Goal: Information Seeking & Learning: Check status

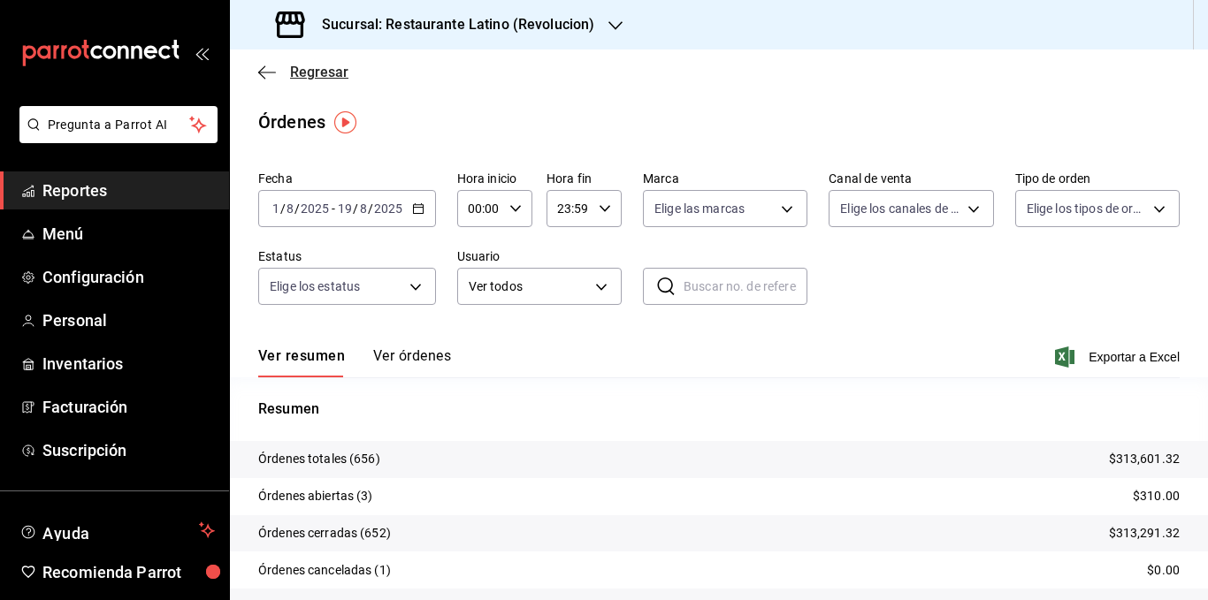
click at [320, 77] on span "Regresar" at bounding box center [319, 72] width 58 height 17
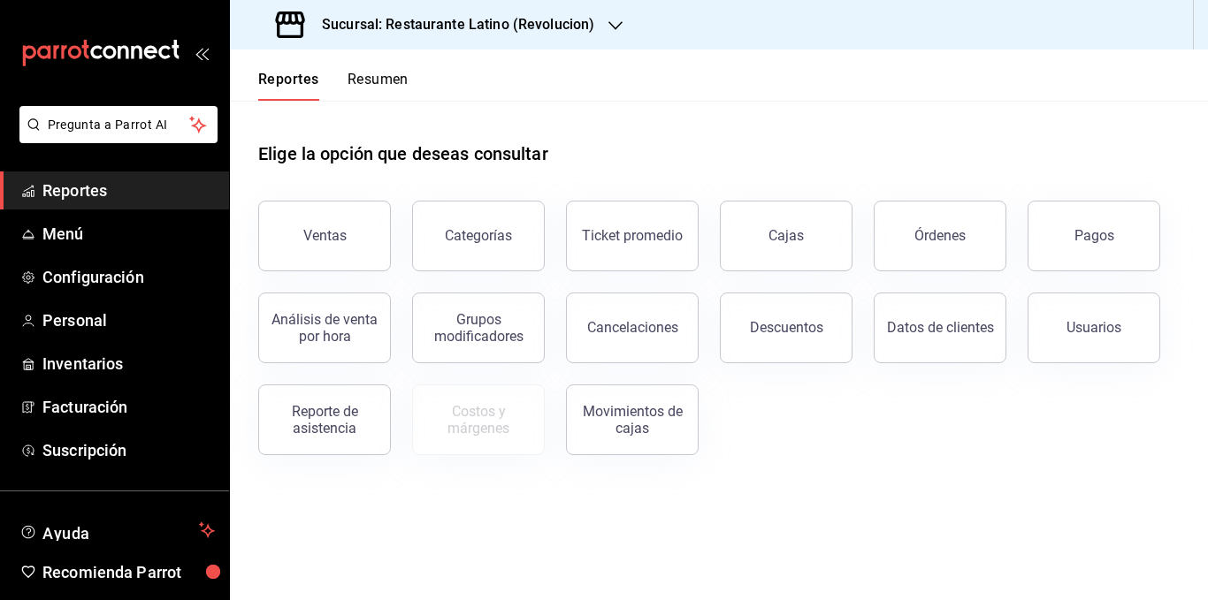
click at [397, 92] on button "Resumen" at bounding box center [378, 86] width 61 height 30
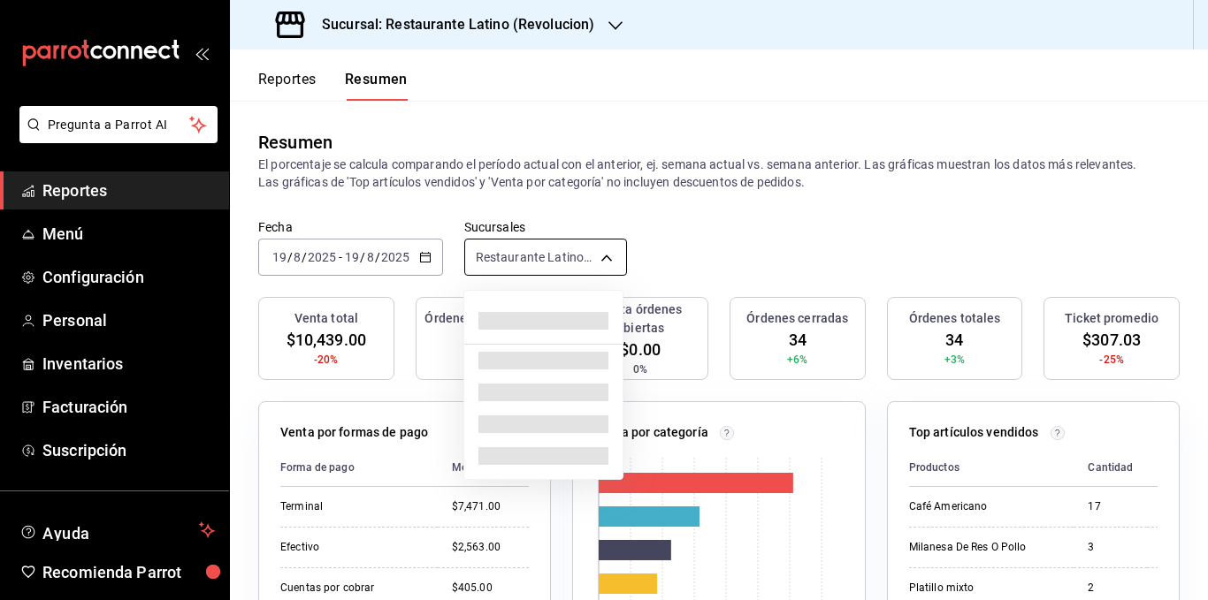
click at [587, 256] on body "Pregunta a Parrot AI Reportes Menú Configuración Personal Inventarios Facturaci…" at bounding box center [604, 300] width 1208 height 600
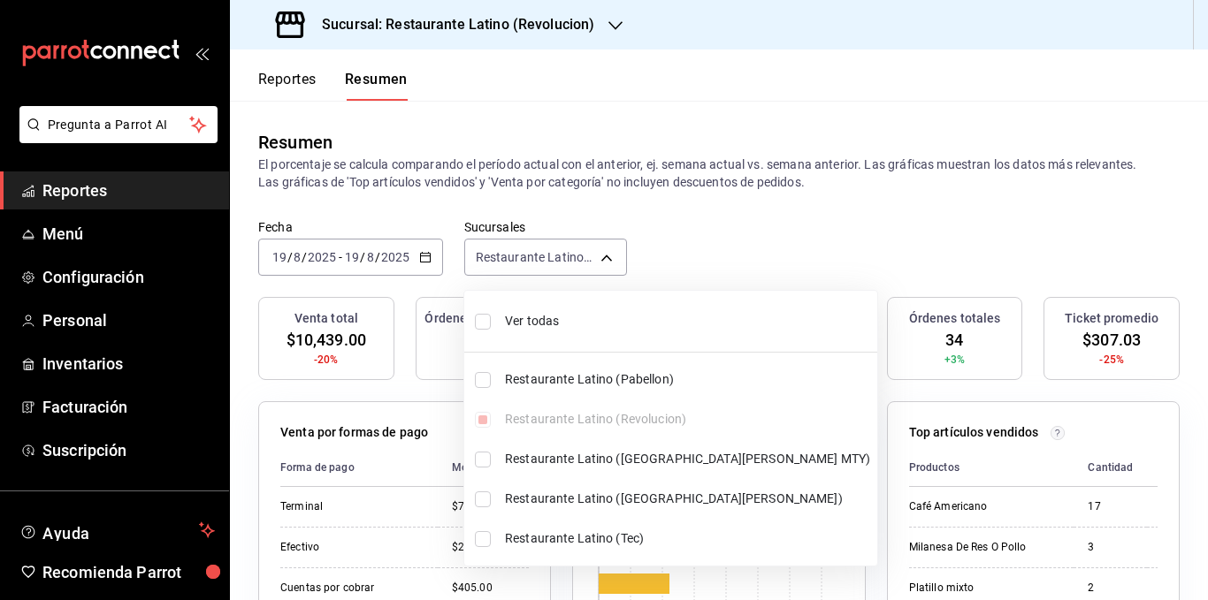
click at [585, 370] on li "Restaurante Latino (Pabellon)" at bounding box center [670, 380] width 413 height 40
type input "[object Object],[object Object]"
checkbox input "true"
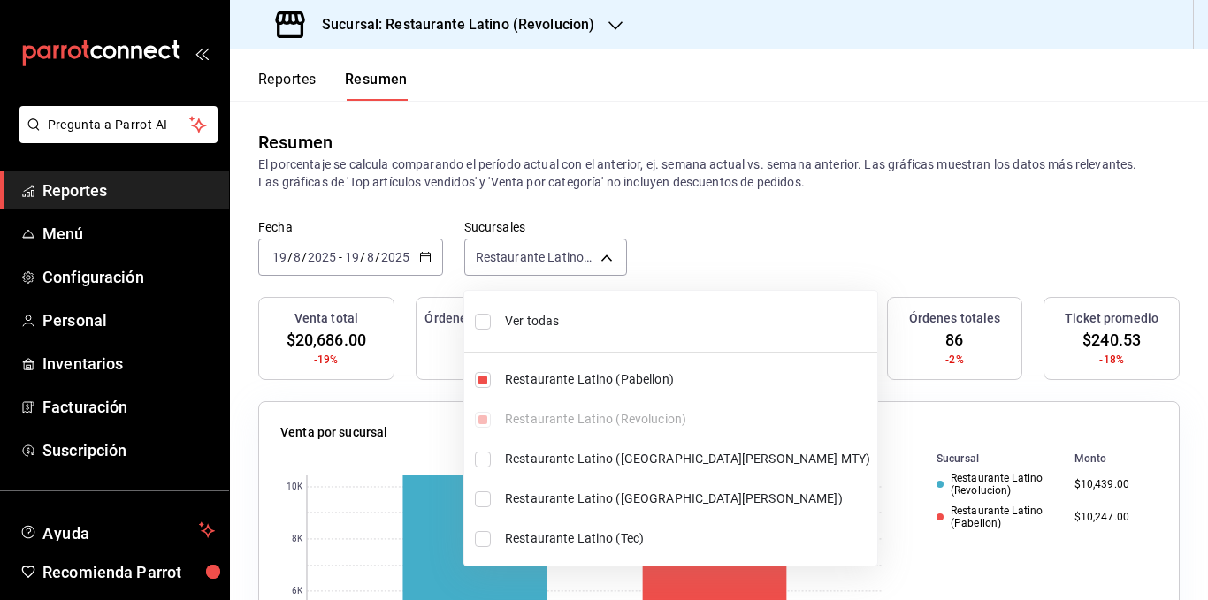
click at [524, 321] on span "Ver todas" at bounding box center [687, 321] width 365 height 19
type input "[object Object],[object Object],[object Object],[object Object],[object Object]"
checkbox input "true"
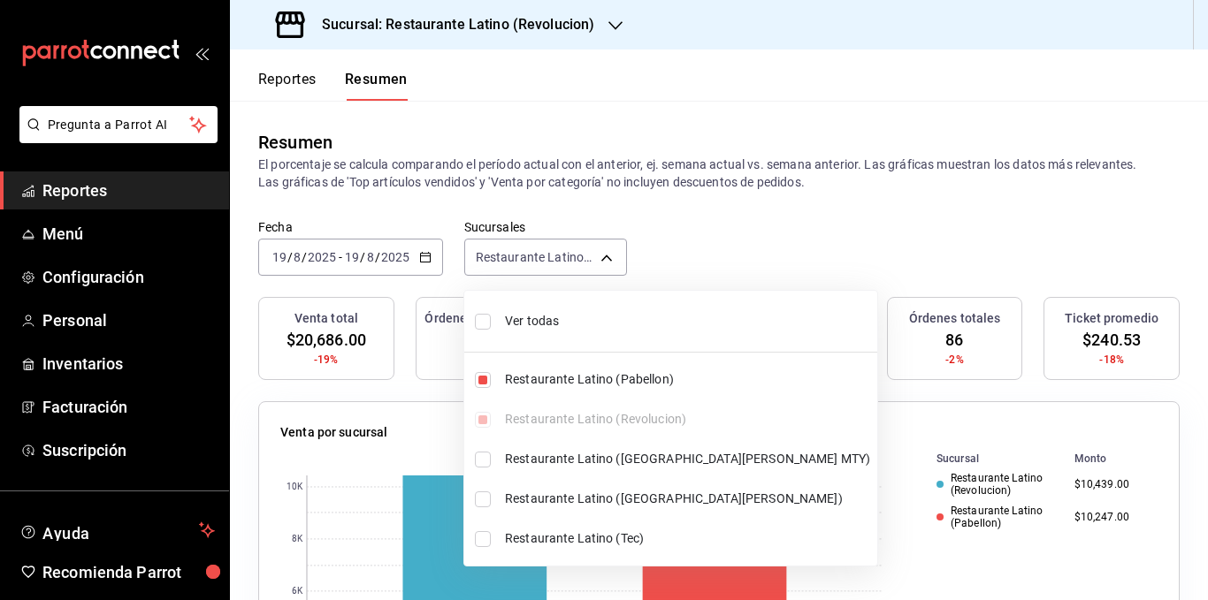
checkbox input "true"
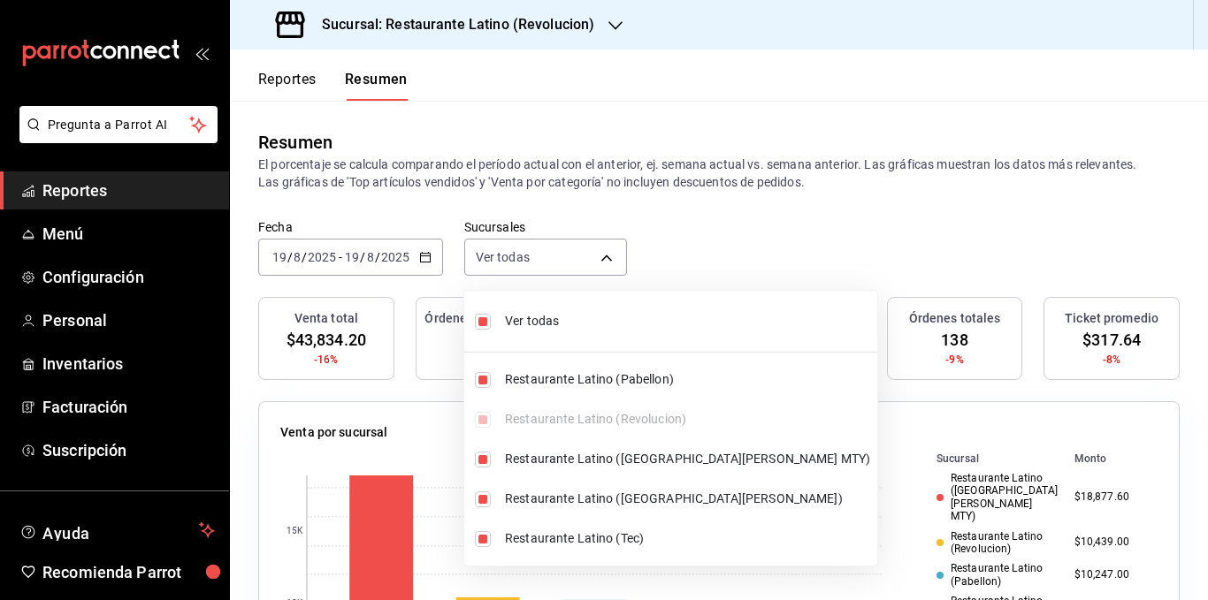
click at [525, 324] on span "Ver todas" at bounding box center [687, 321] width 365 height 19
type input "[object Object]"
checkbox input "false"
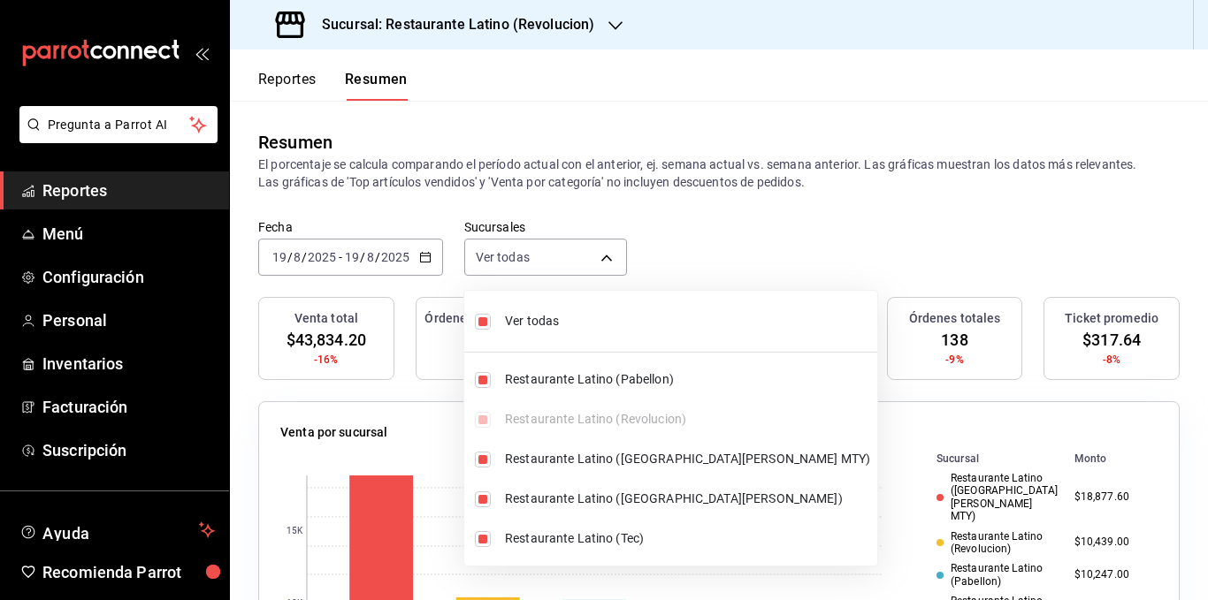
checkbox input "false"
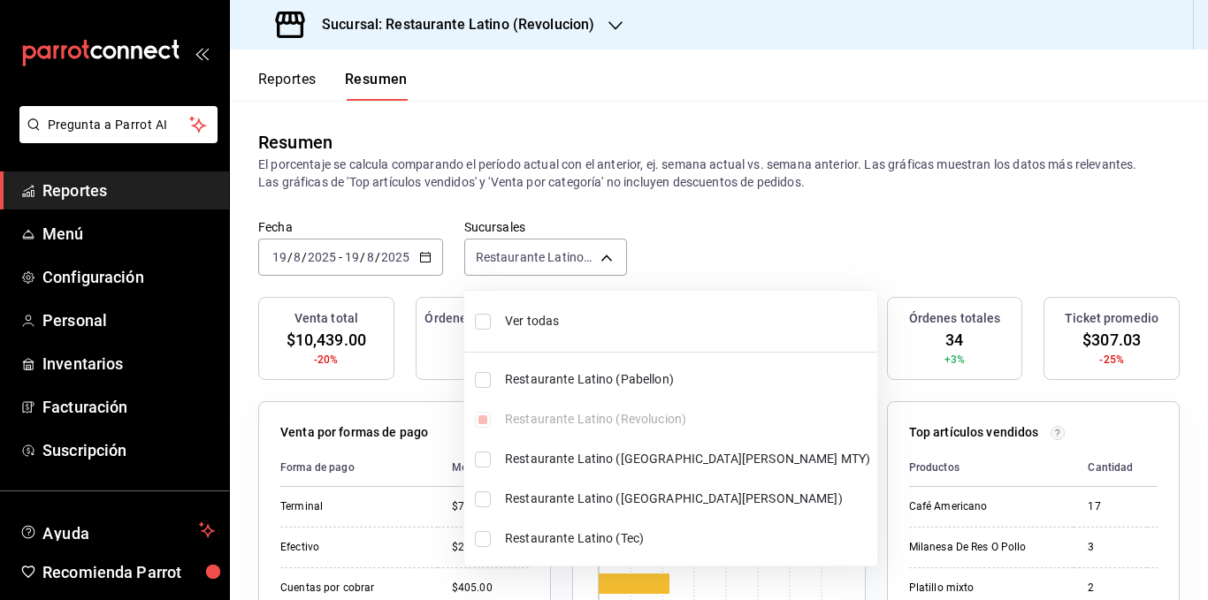
click at [598, 208] on div at bounding box center [604, 300] width 1208 height 600
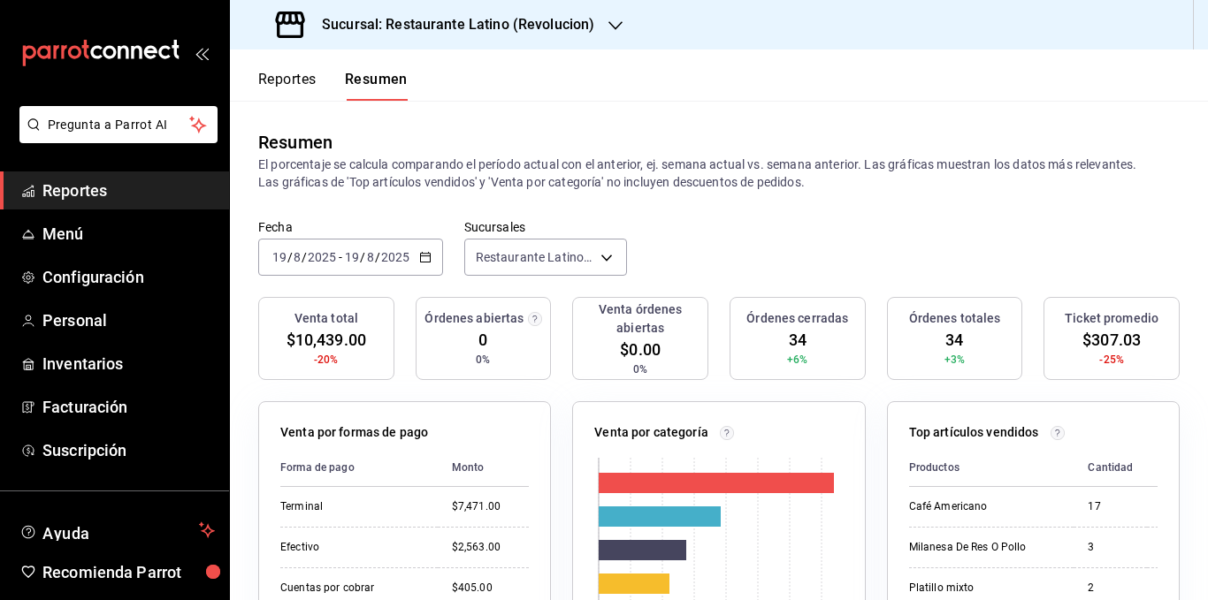
click at [528, 34] on h3 "Sucursal: Restaurante Latino (Revolucion)" at bounding box center [451, 24] width 287 height 21
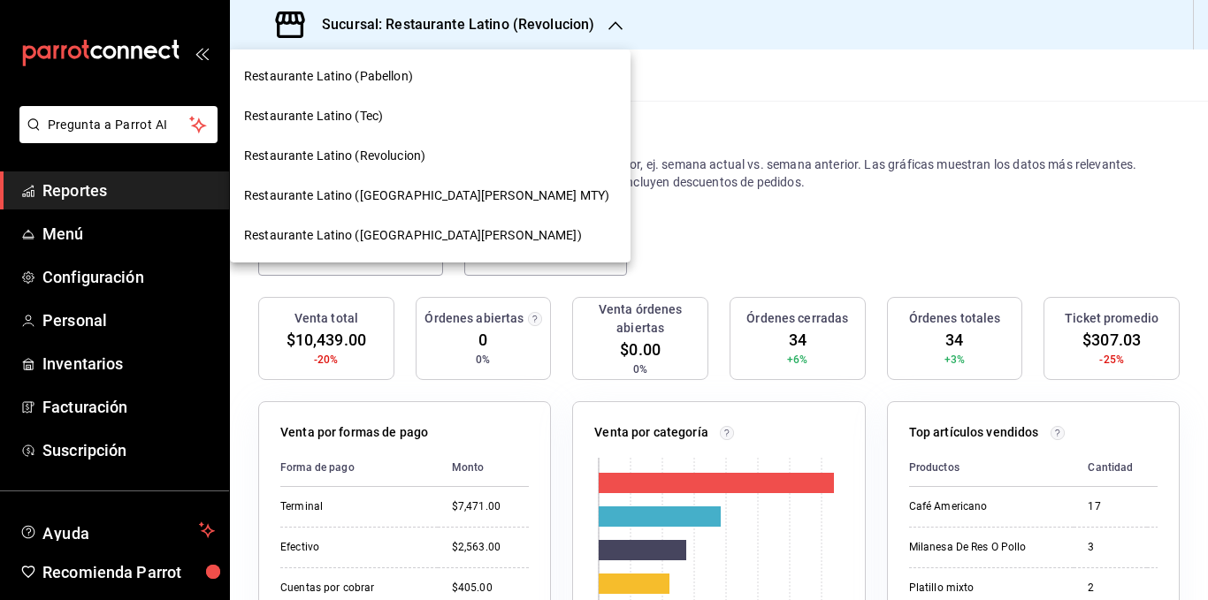
click at [528, 34] on div at bounding box center [604, 300] width 1208 height 600
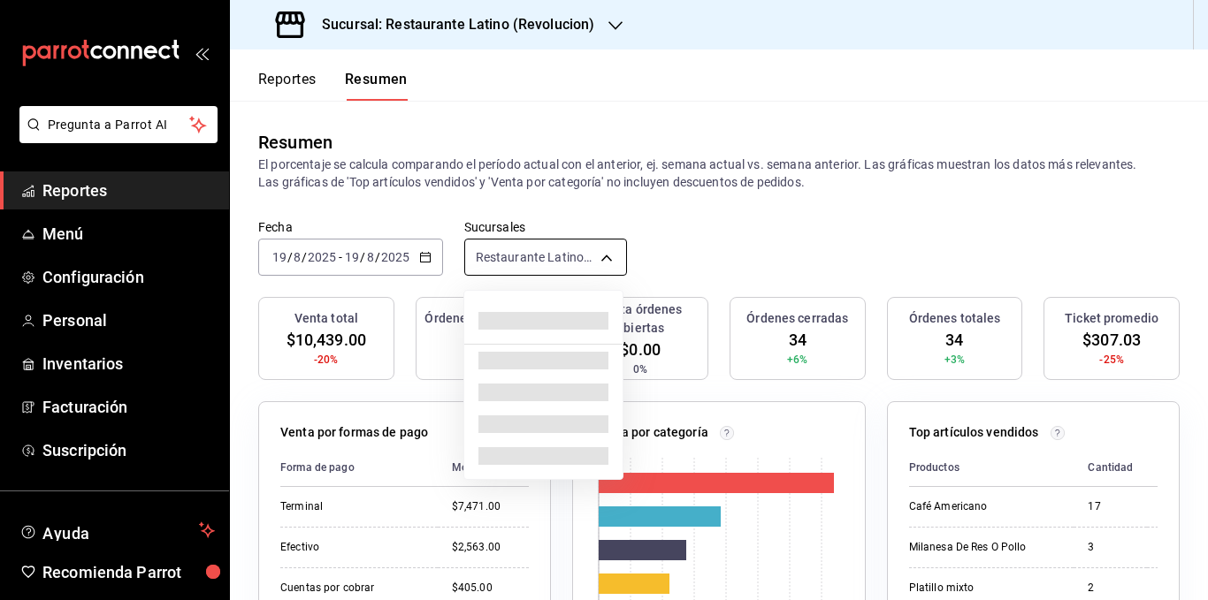
click at [539, 249] on body "Pregunta a Parrot AI Reportes Menú Configuración Personal Inventarios Facturaci…" at bounding box center [604, 300] width 1208 height 600
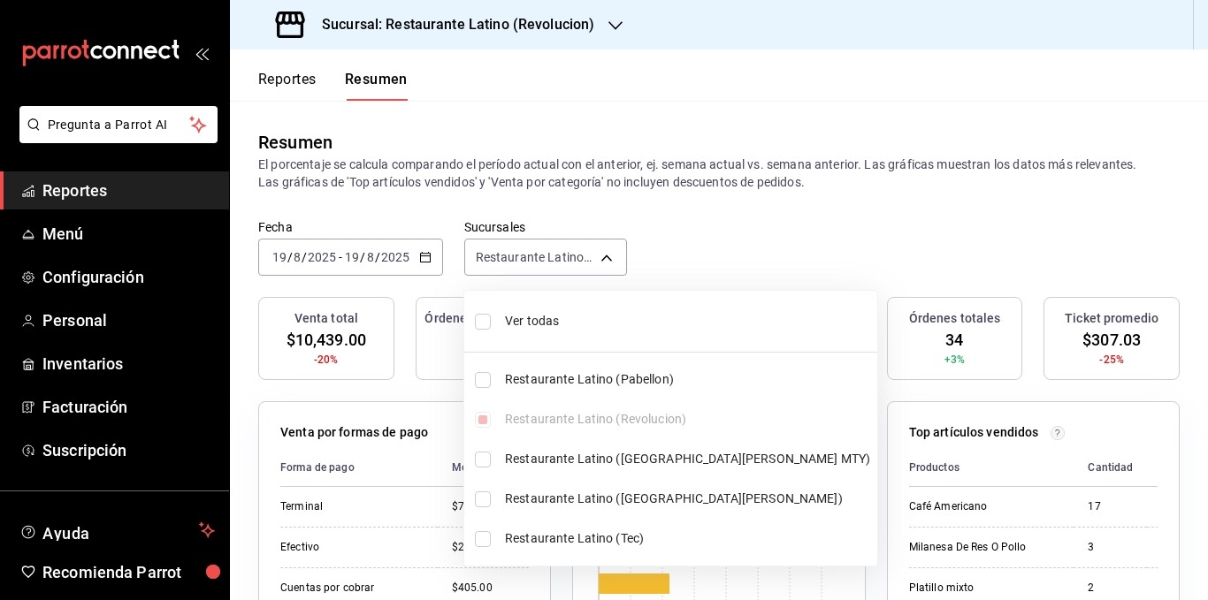
click at [519, 310] on li "Ver todas" at bounding box center [670, 321] width 413 height 47
type input "[object Object],[object Object],[object Object],[object Object],[object Object]"
checkbox input "true"
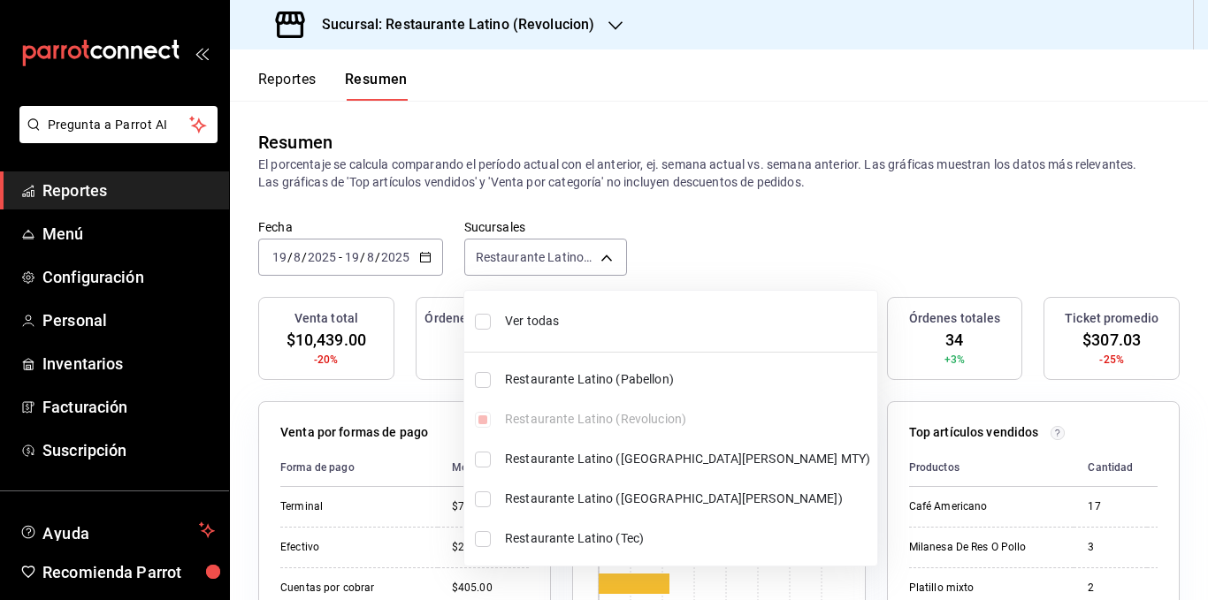
checkbox input "true"
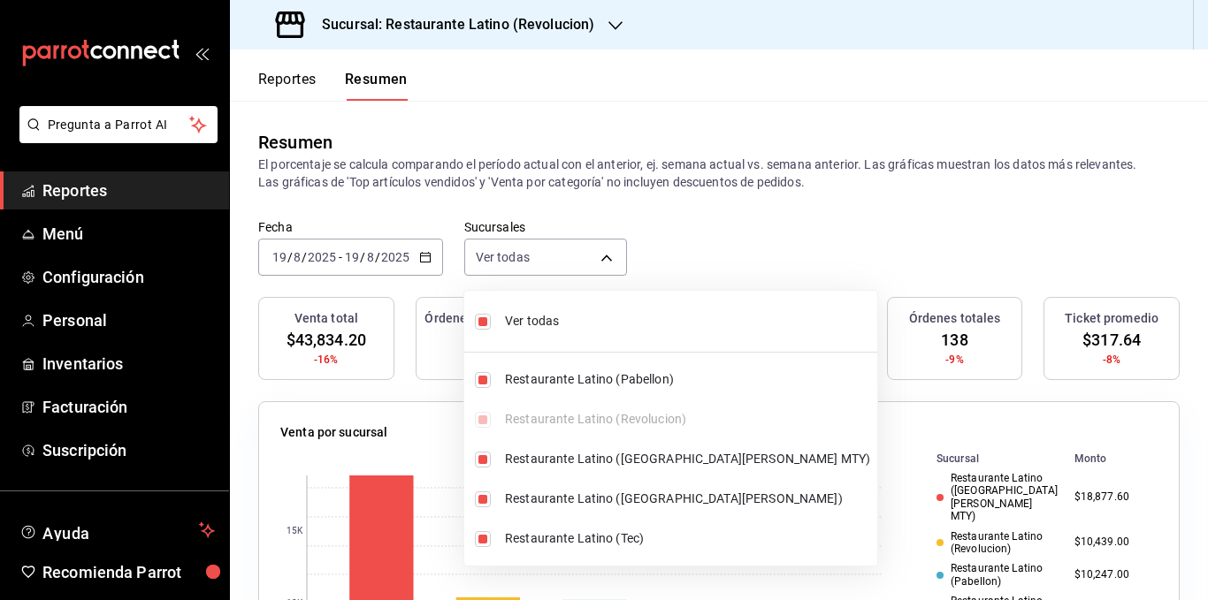
click at [509, 175] on div at bounding box center [604, 300] width 1208 height 600
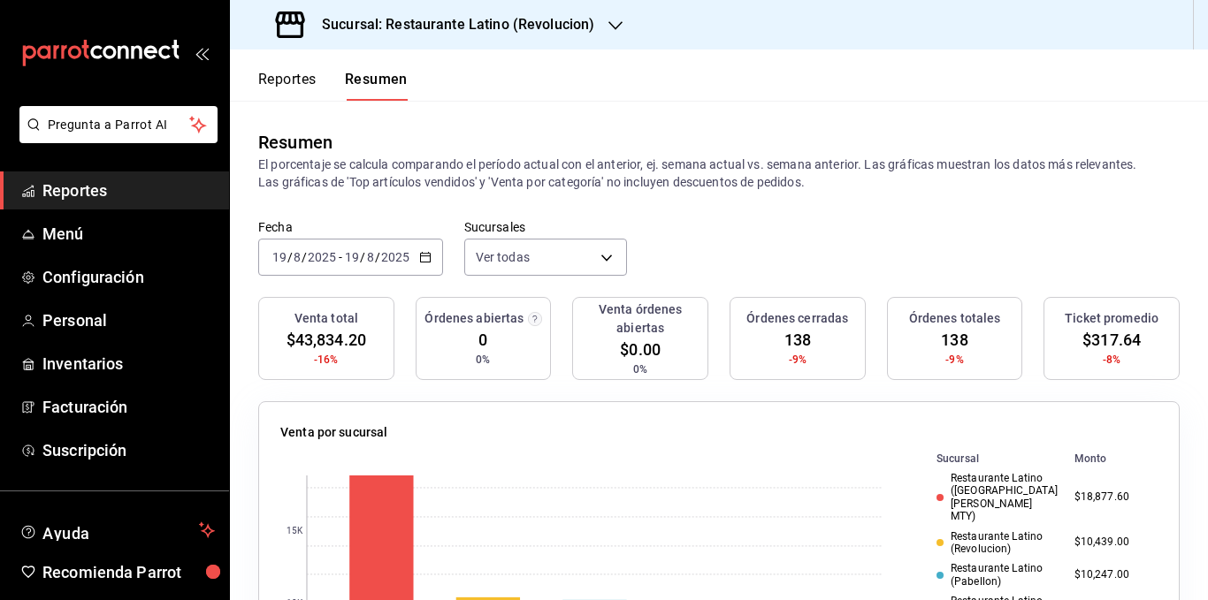
click at [423, 258] on icon "button" at bounding box center [425, 257] width 12 height 12
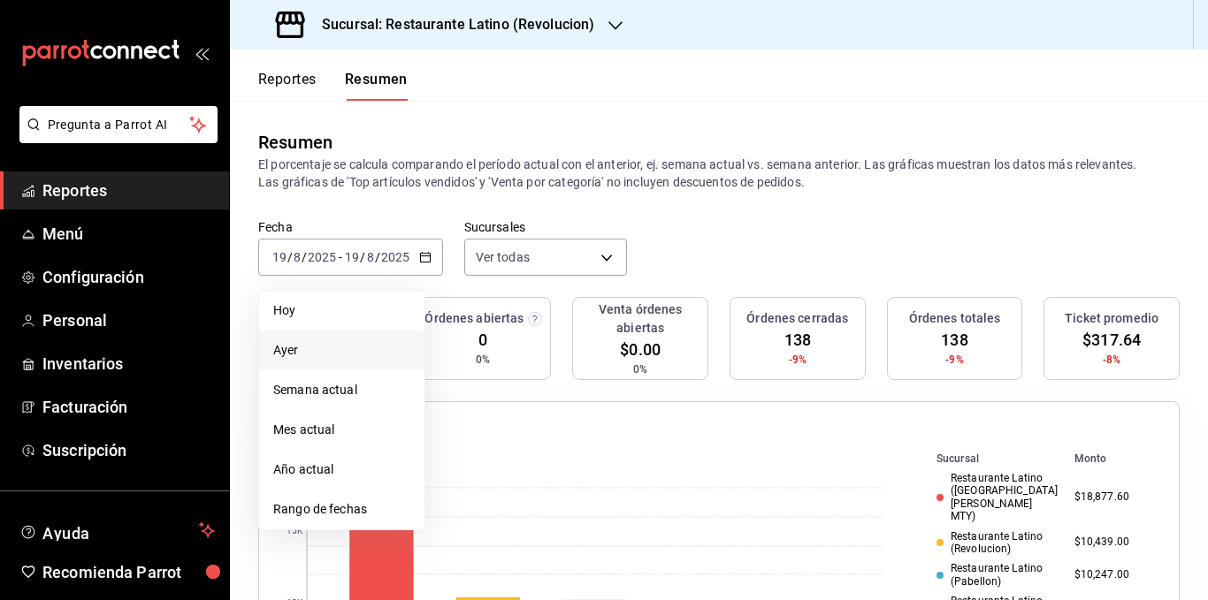
click at [324, 341] on span "Ayer" at bounding box center [341, 350] width 137 height 19
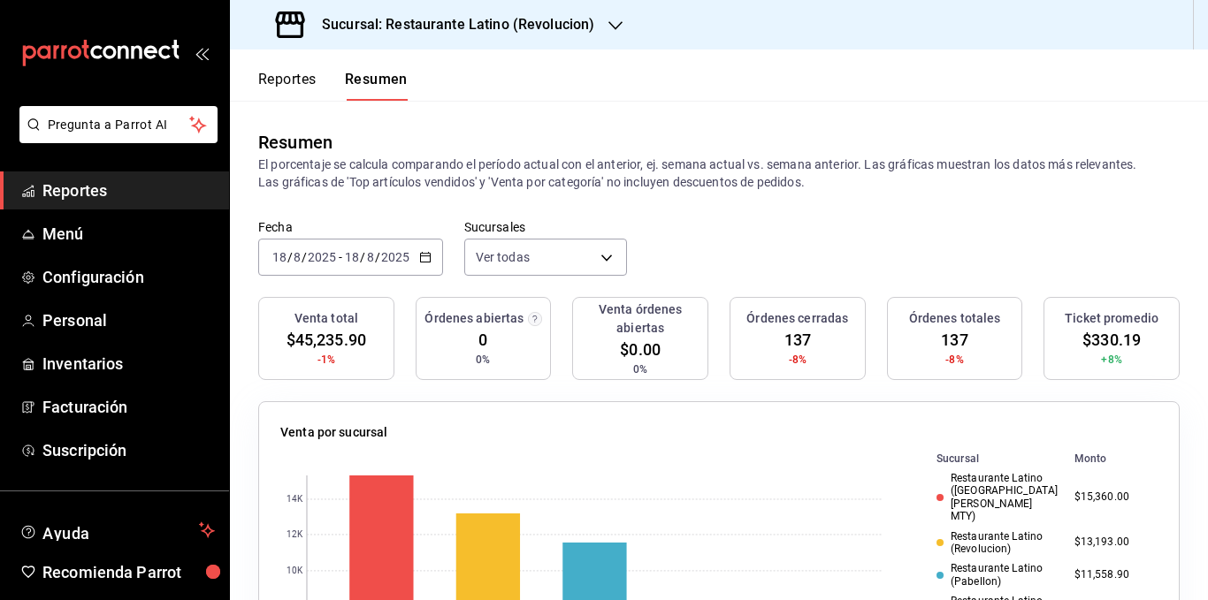
click at [429, 260] on \(Stroke\) "button" at bounding box center [425, 258] width 11 height 10
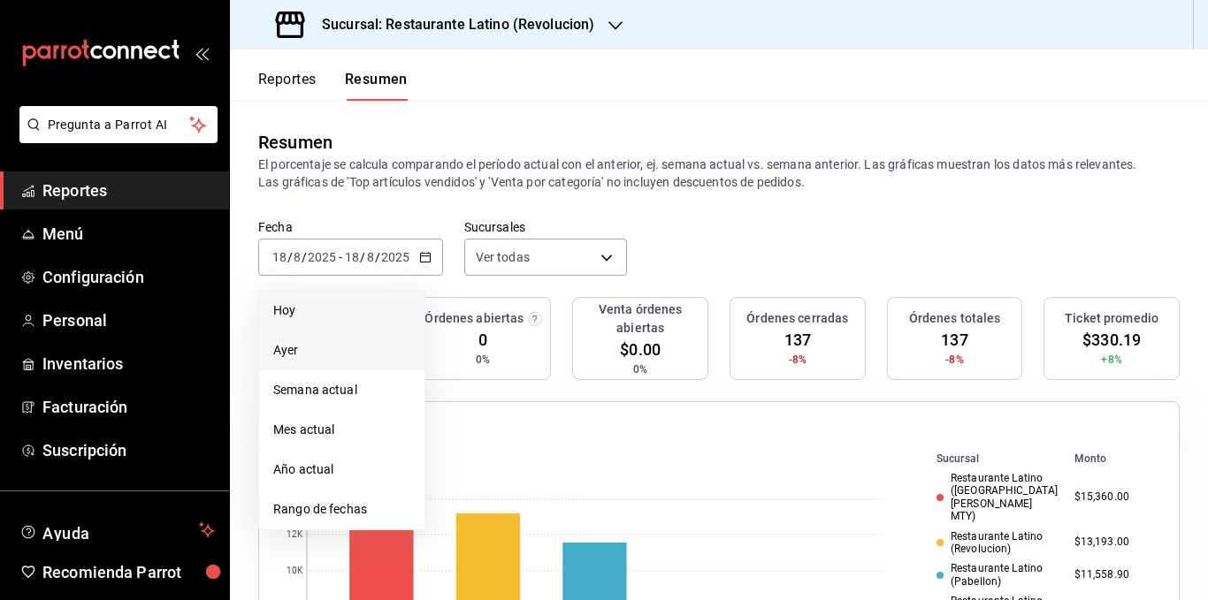
click at [385, 302] on span "Hoy" at bounding box center [341, 311] width 137 height 19
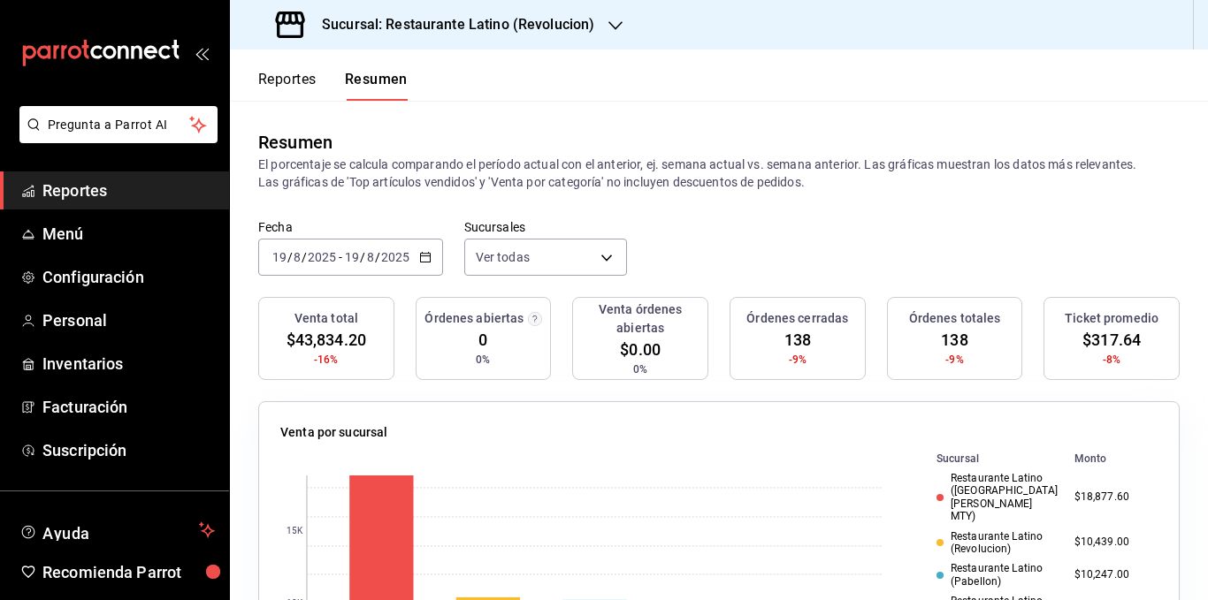
click at [532, 165] on p "El porcentaje se calcula comparando el período actual con el anterior, ej. sema…" at bounding box center [719, 173] width 922 height 35
